Goal: Register for event/course

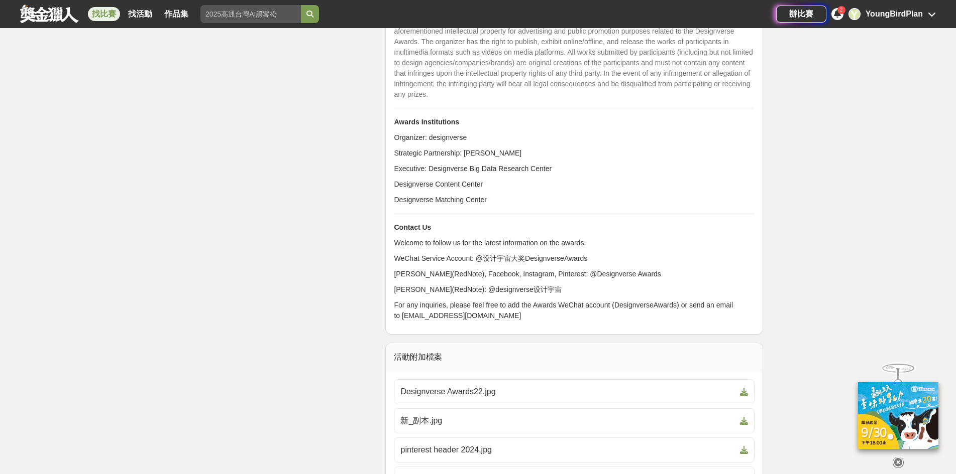
scroll to position [3364, 0]
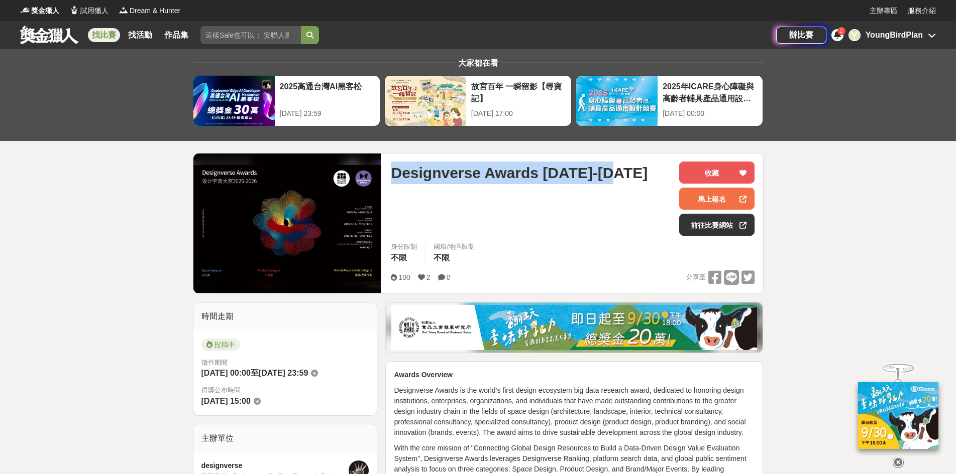
drag, startPoint x: 394, startPoint y: 175, endPoint x: 621, endPoint y: 175, distance: 227.5
click at [621, 175] on div "Designverse Awards [DATE]-[DATE]" at bounding box center [531, 173] width 280 height 23
copy span "Designverse Awards [DATE]-[DATE]"
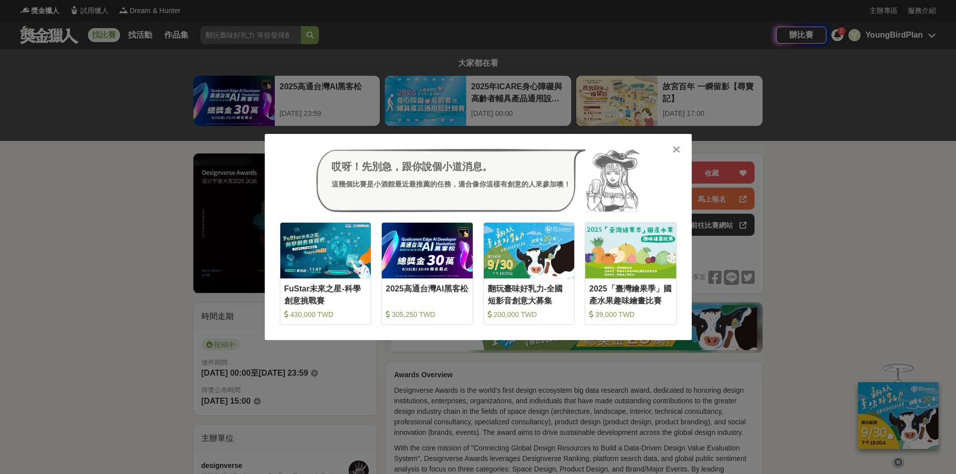
click at [675, 146] on icon at bounding box center [676, 150] width 8 height 10
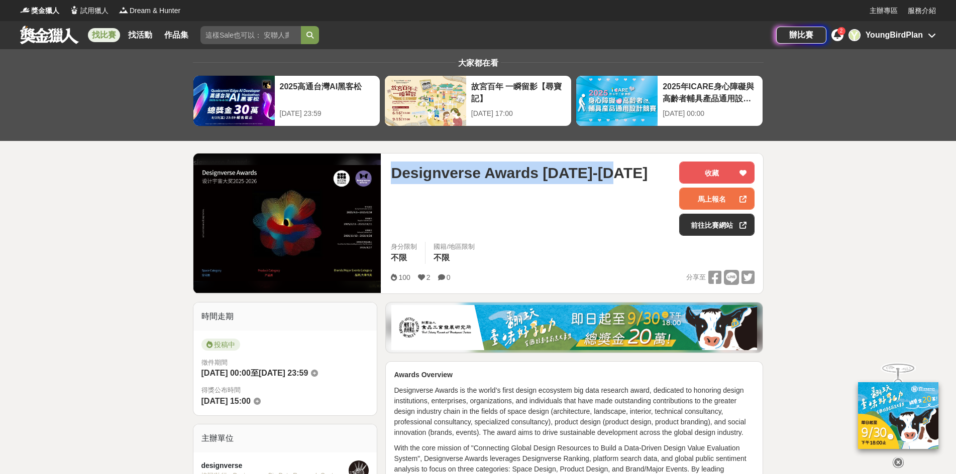
drag, startPoint x: 392, startPoint y: 171, endPoint x: 615, endPoint y: 170, distance: 222.9
click at [615, 170] on div "Designverse Awards [DATE]-[DATE]" at bounding box center [531, 173] width 280 height 23
copy span "Designverse Awards [DATE]-[DATE]"
